Goal: Task Accomplishment & Management: Use online tool/utility

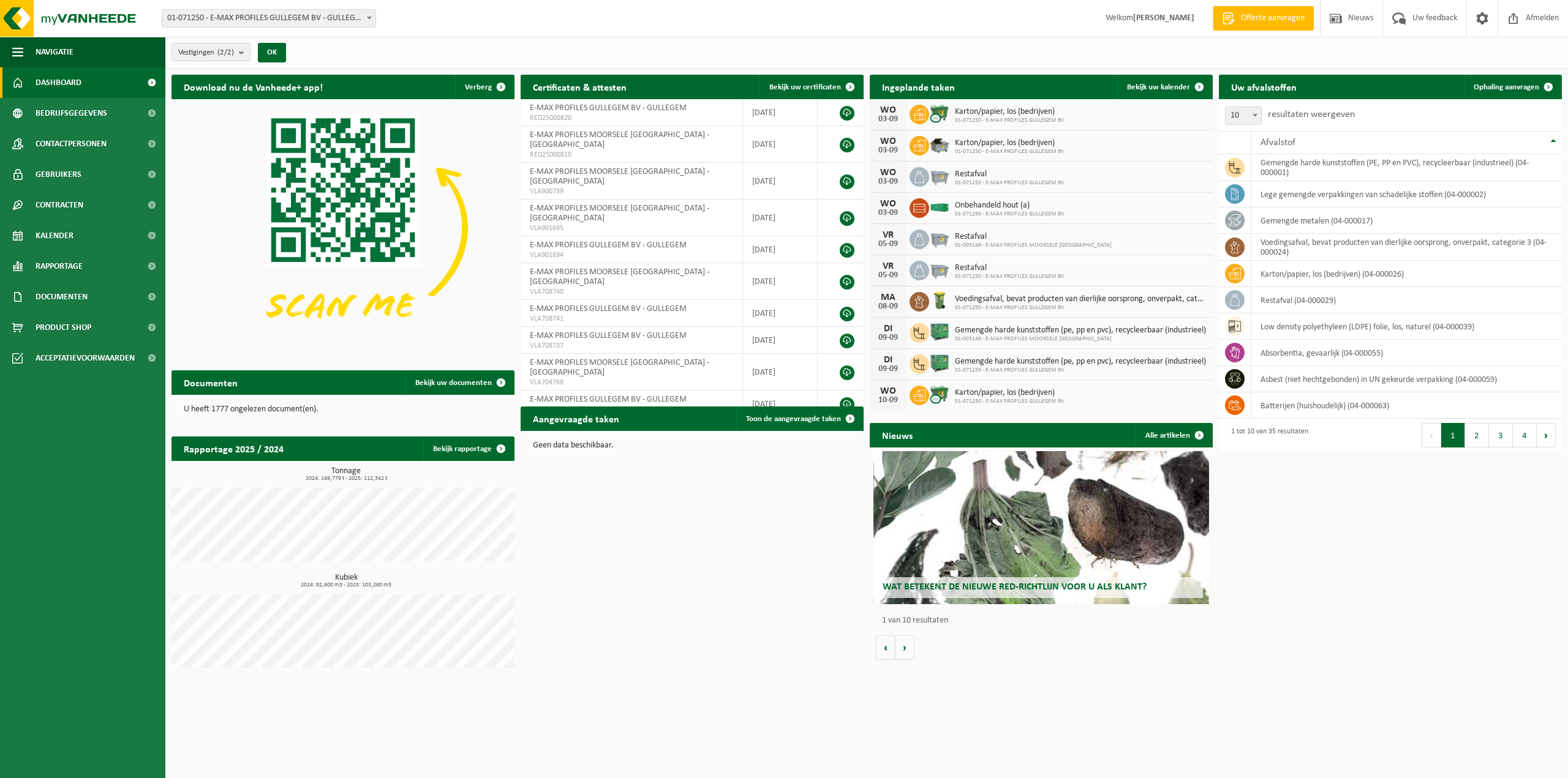
click at [239, 52] on button "Vestigingen (2/2)" at bounding box center [210, 51] width 79 height 18
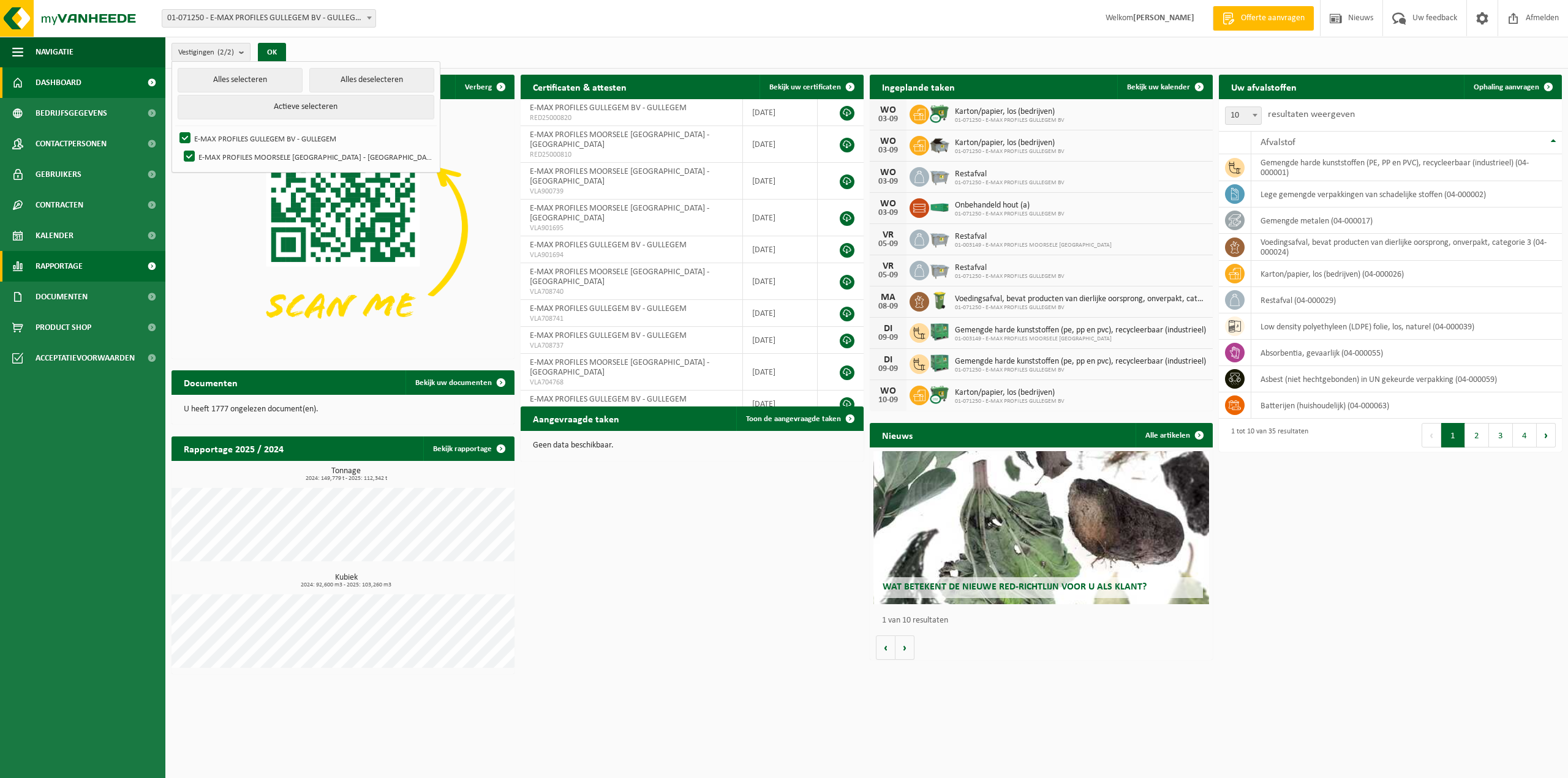
click at [72, 264] on span "Rapportage" at bounding box center [59, 267] width 47 height 30
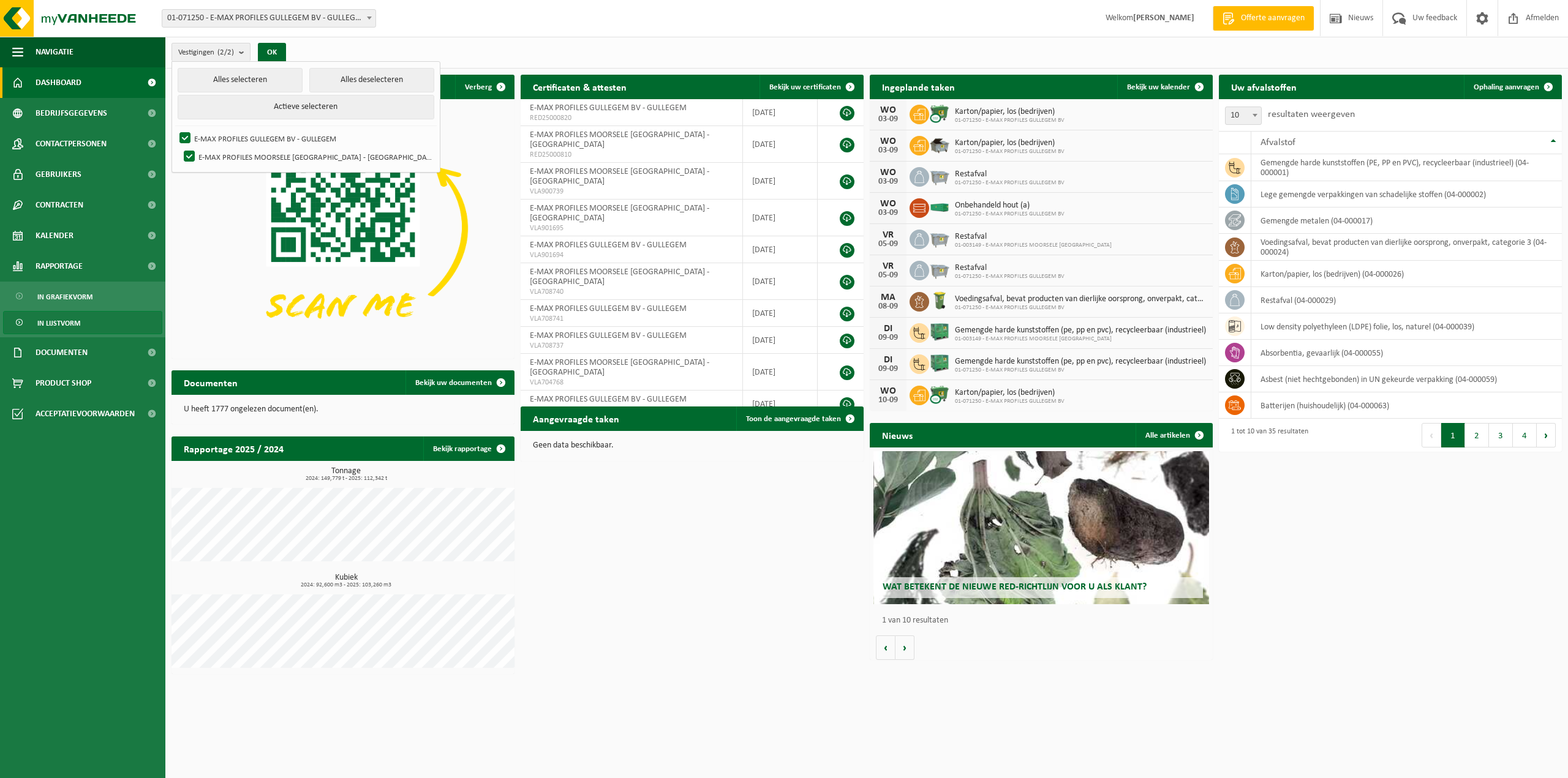
click at [71, 319] on span "In lijstvorm" at bounding box center [59, 323] width 43 height 23
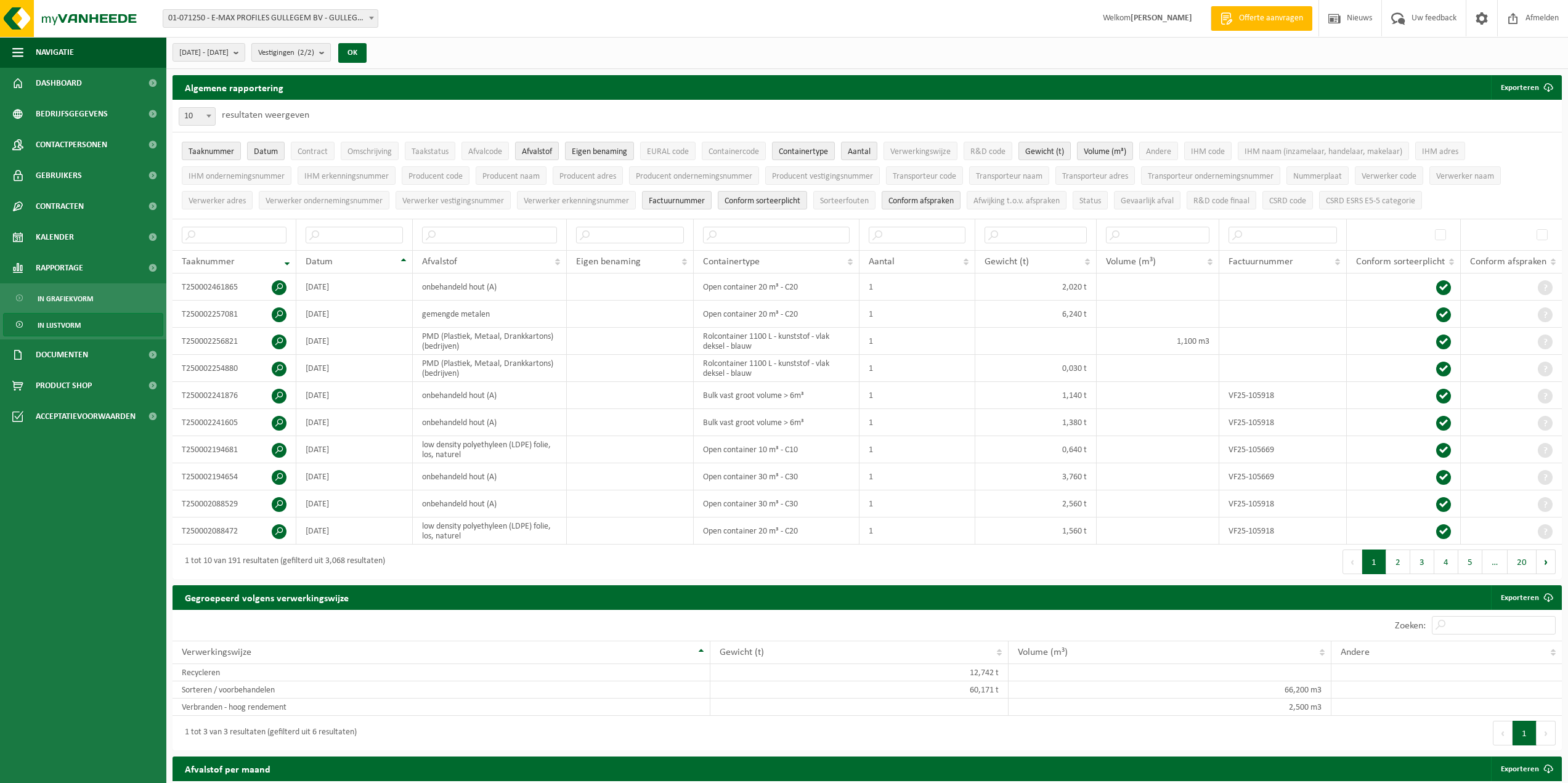
click at [314, 59] on span "Vestigingen (2/2)" at bounding box center [286, 52] width 56 height 18
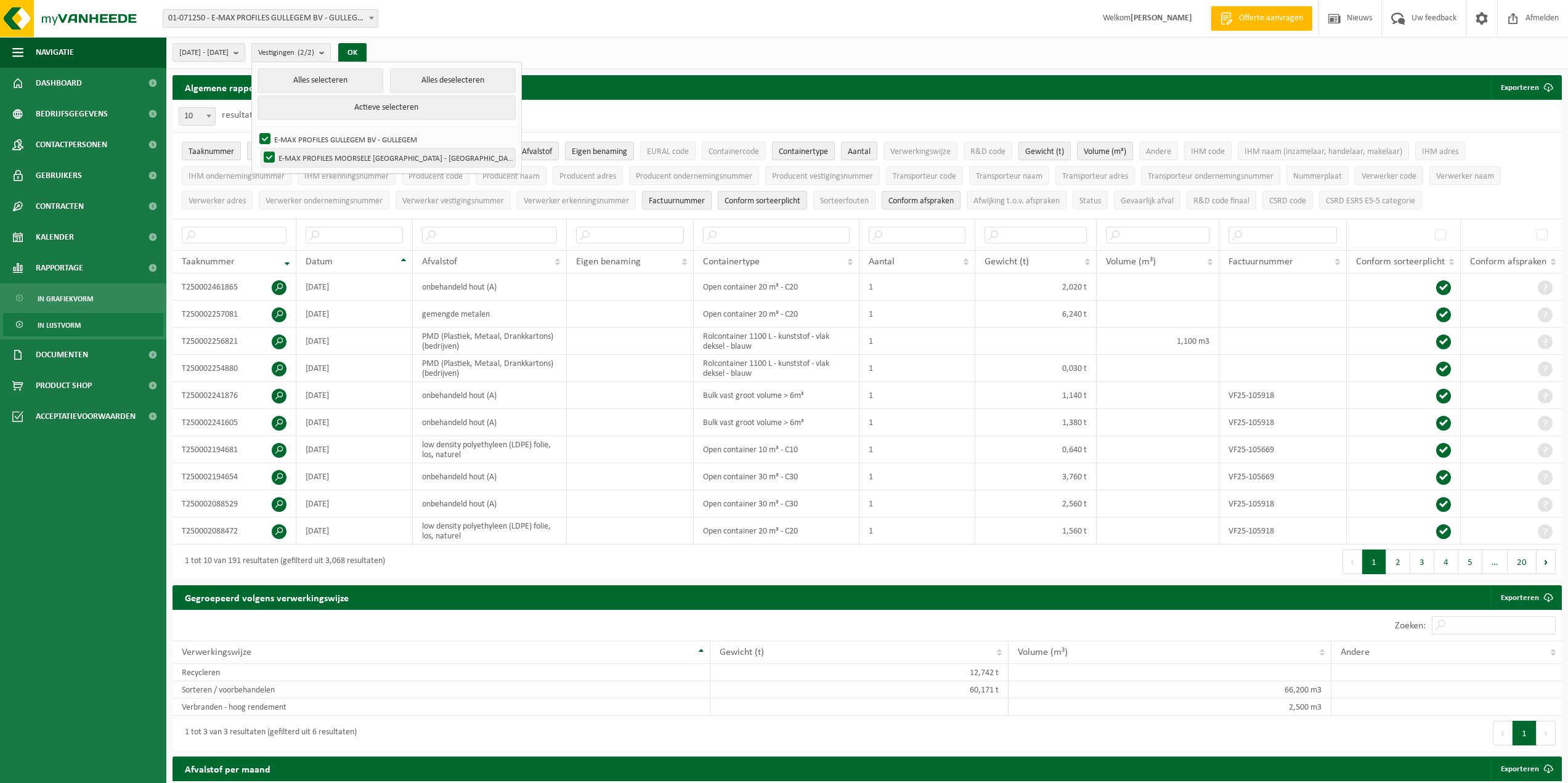
click at [345, 154] on label "E-MAX PROFILES MOORSELE [GEOGRAPHIC_DATA] - [GEOGRAPHIC_DATA]" at bounding box center [387, 157] width 254 height 18
click at [260, 148] on input "E-MAX PROFILES MOORSELE [GEOGRAPHIC_DATA] - [GEOGRAPHIC_DATA]" at bounding box center [259, 148] width 1 height 1
checkbox input "false"
click at [366, 53] on button "OK" at bounding box center [352, 52] width 28 height 20
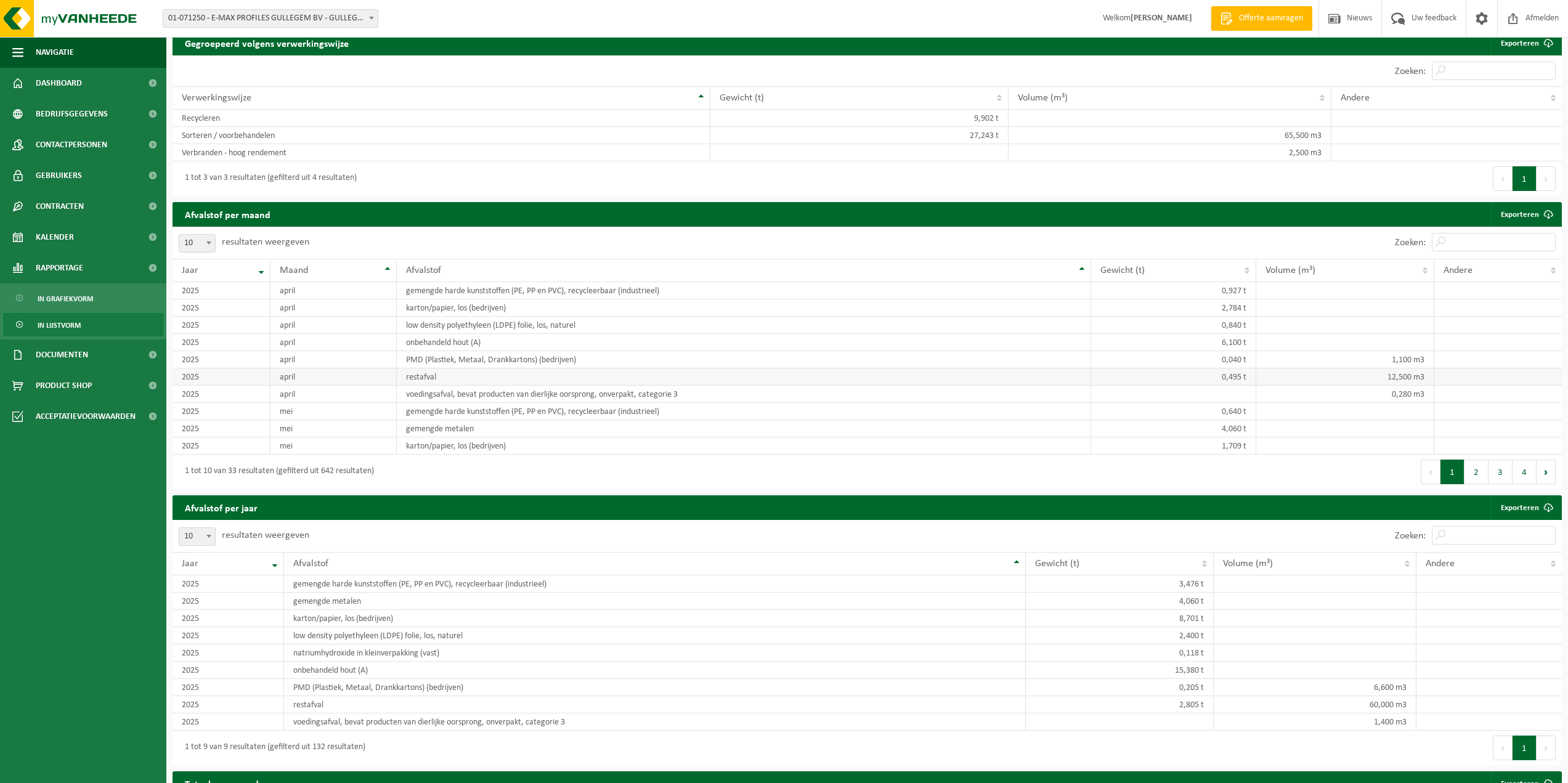
scroll to position [493, 0]
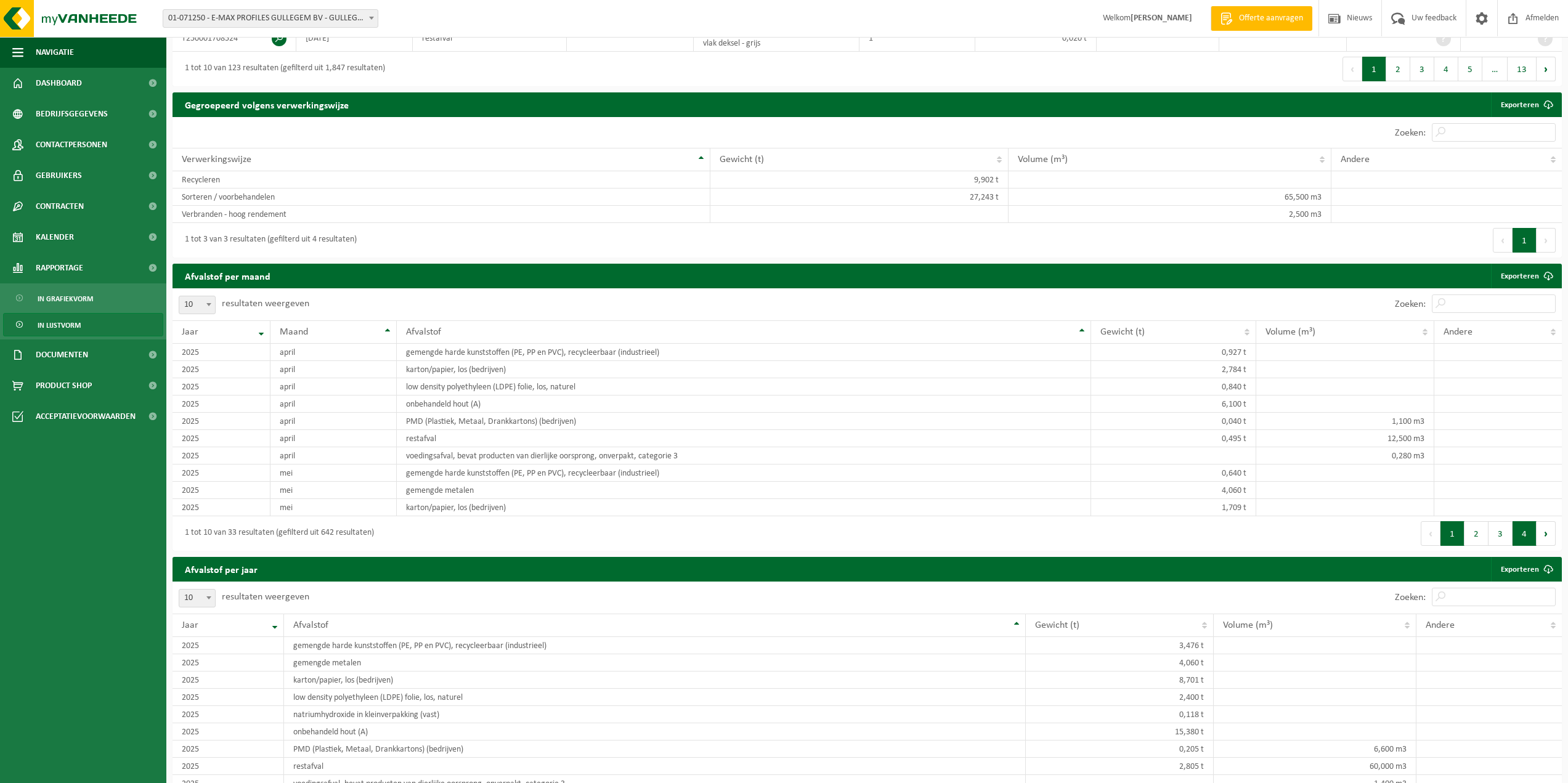
click at [1524, 528] on button "4" at bounding box center [1524, 534] width 24 height 25
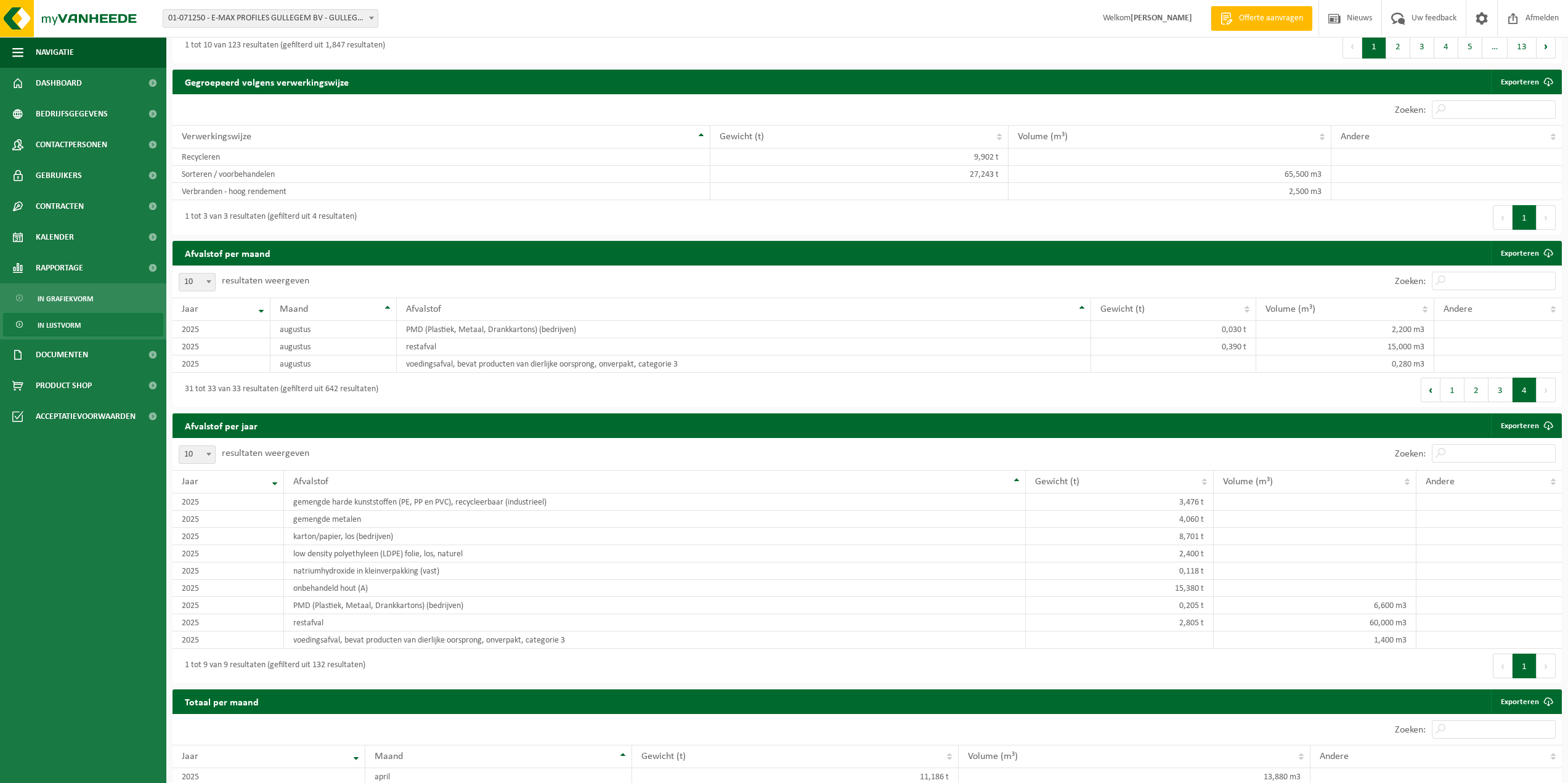
scroll to position [442, 0]
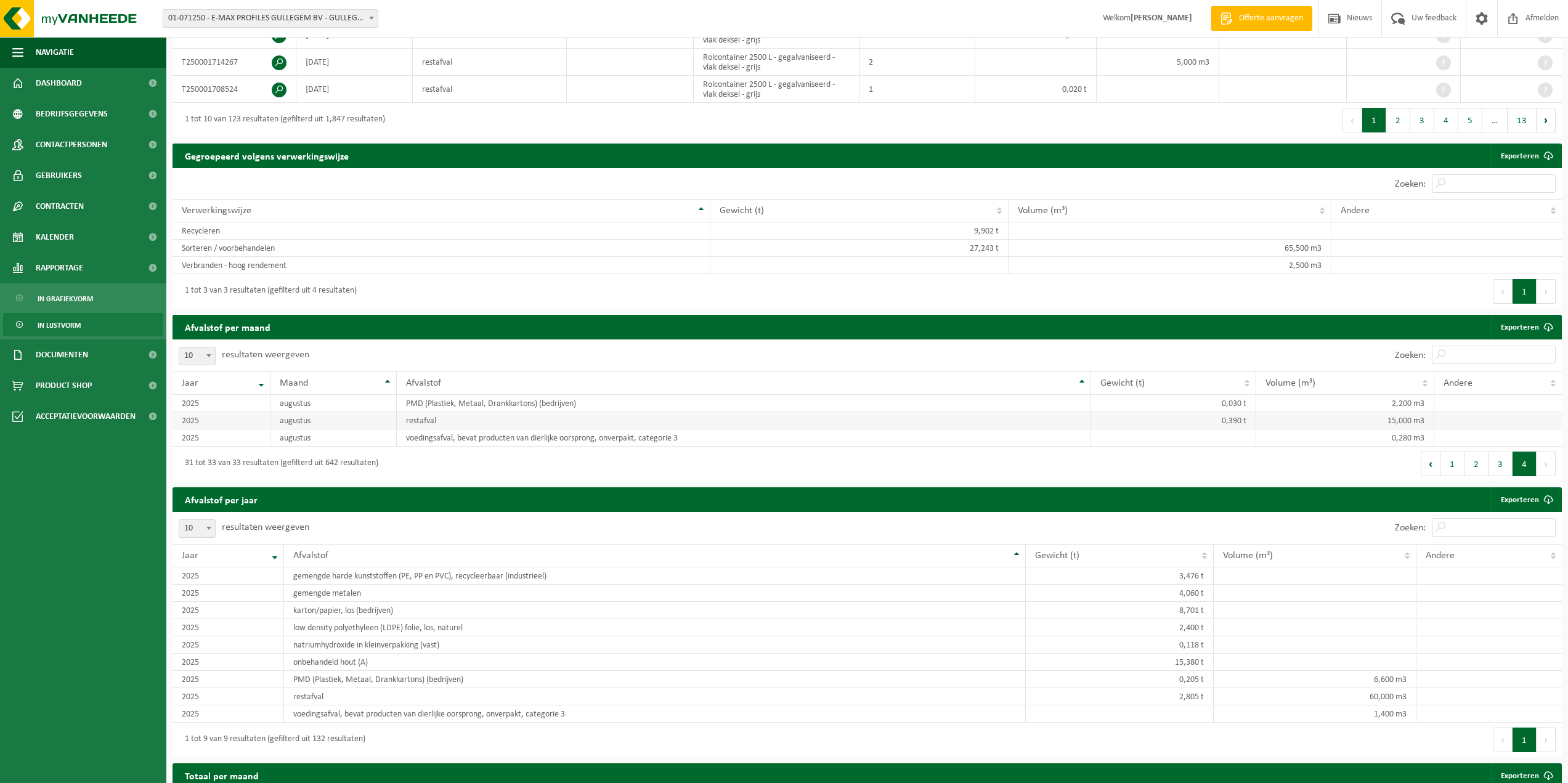
click at [1162, 412] on td "0,390 t" at bounding box center [1173, 421] width 165 height 17
drag, startPoint x: 1500, startPoint y: 460, endPoint x: 1436, endPoint y: 451, distance: 64.6
click at [1500, 460] on button "3" at bounding box center [1500, 464] width 24 height 25
